Goal: Transaction & Acquisition: Purchase product/service

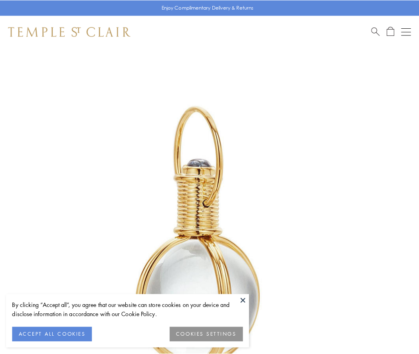
scroll to position [208, 0]
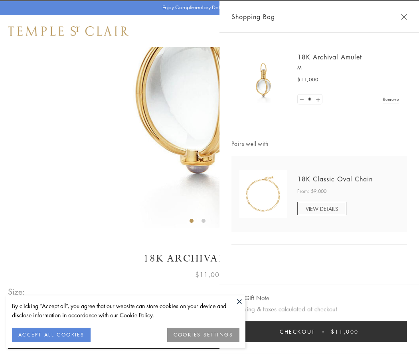
click at [319, 332] on button "Checkout $11,000" at bounding box center [319, 332] width 176 height 21
